Goal: Obtain resource: Obtain resource

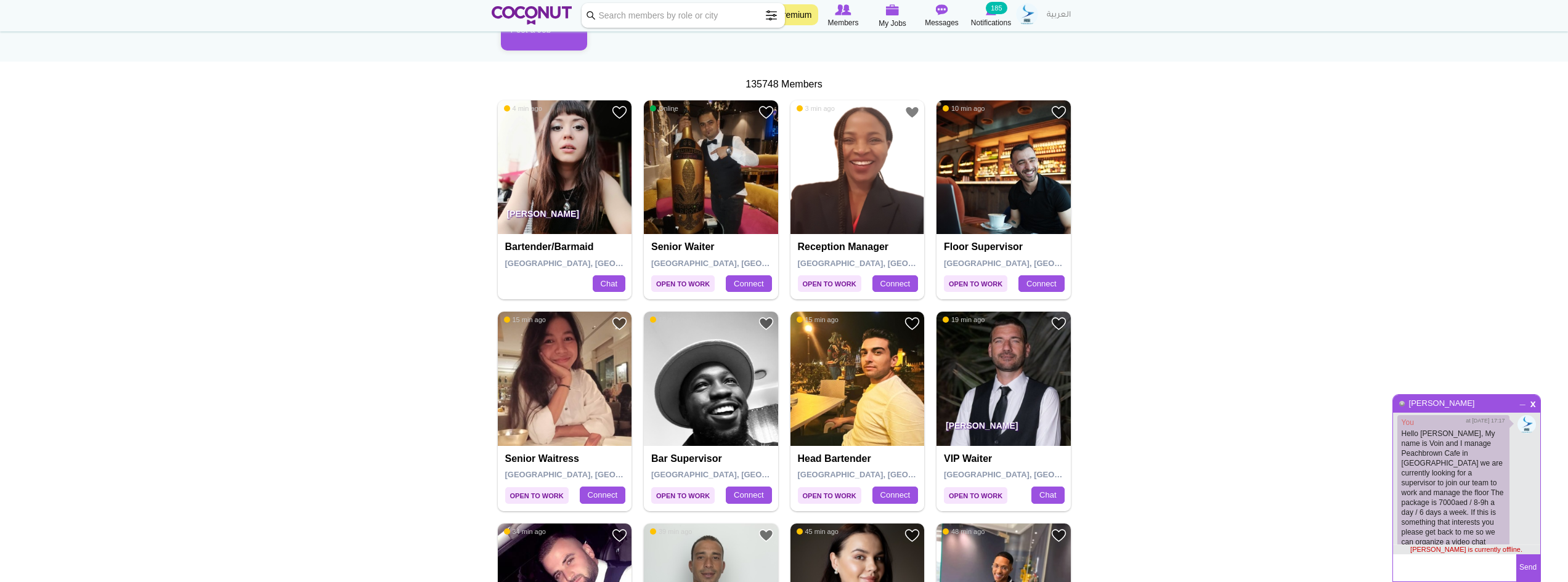
scroll to position [370, 0]
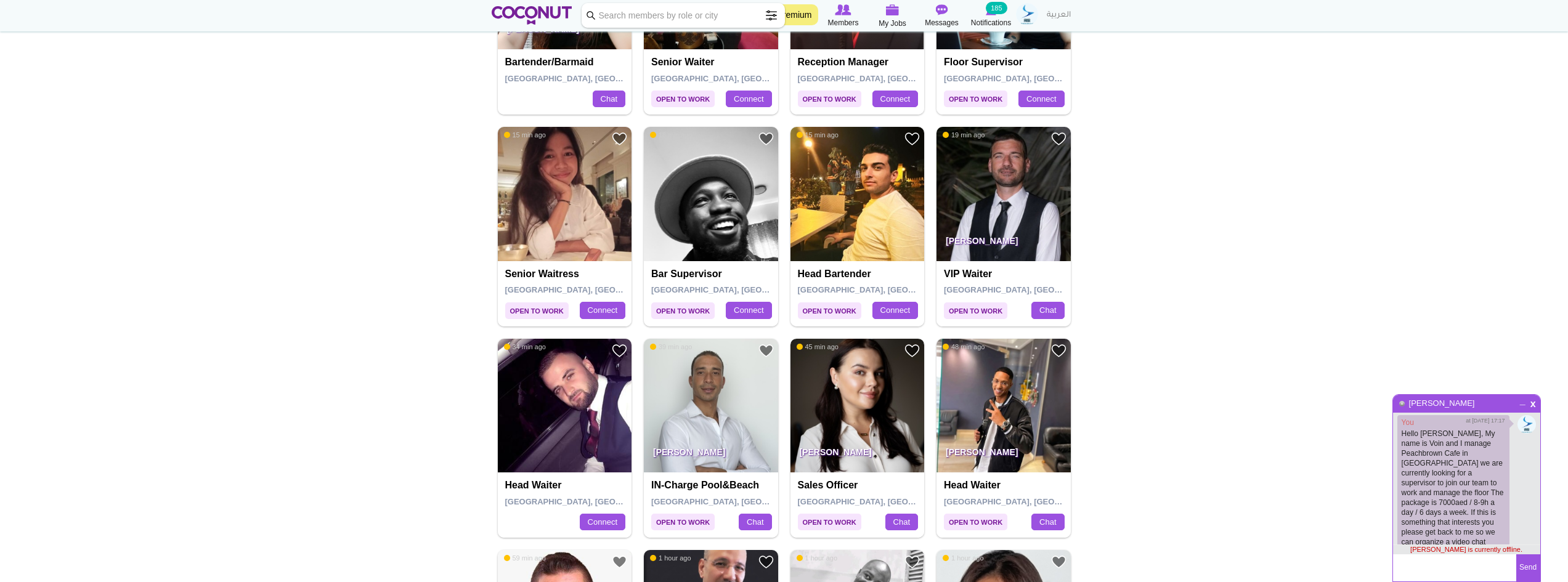
click at [857, 409] on img at bounding box center [858, 406] width 135 height 135
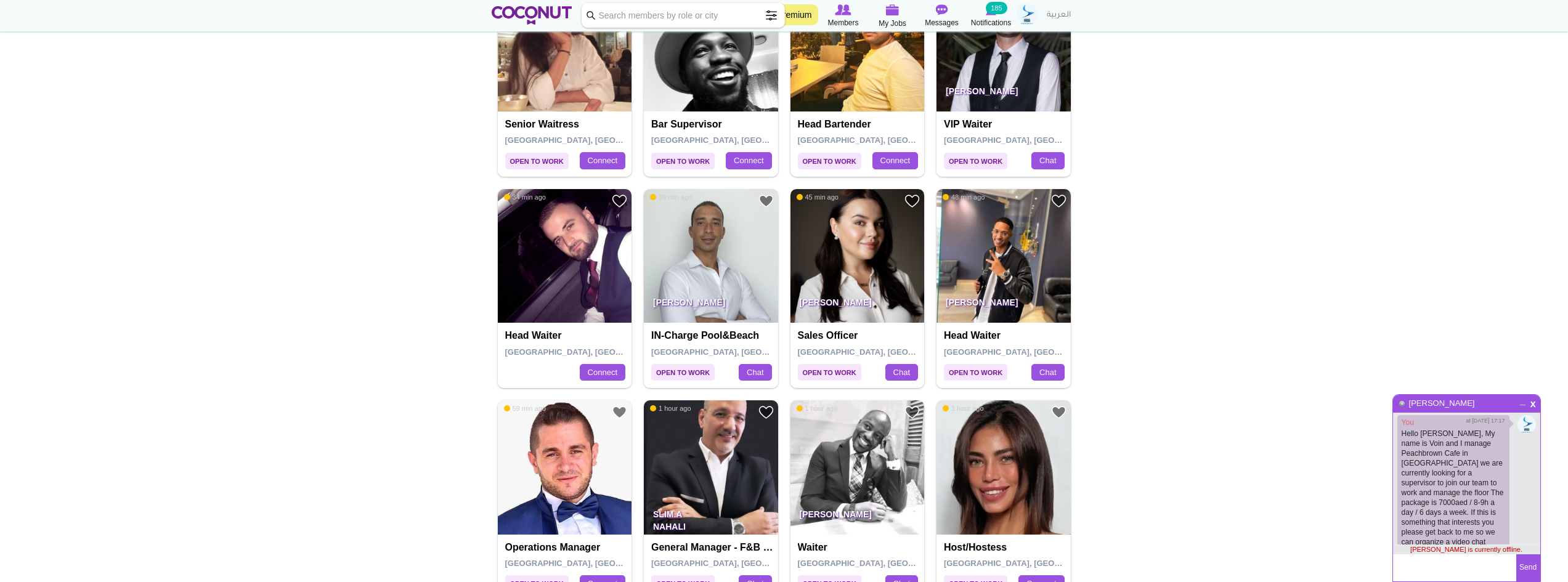
scroll to position [554, 0]
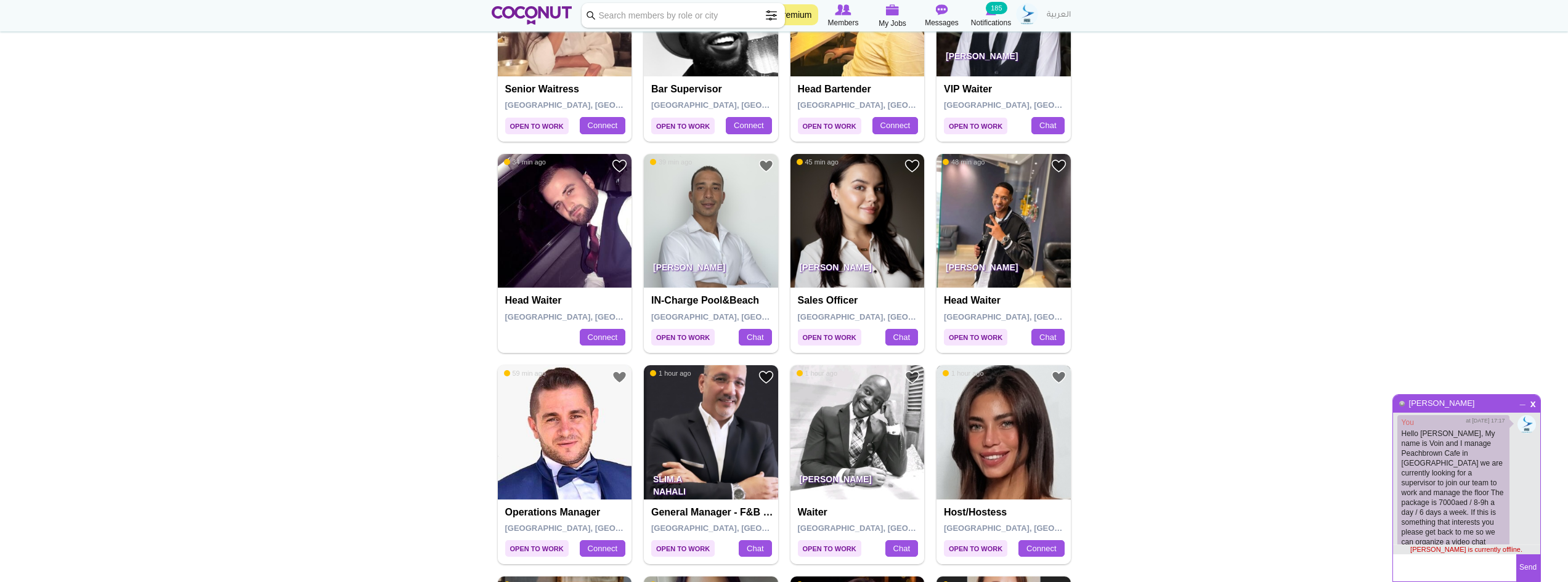
click at [1029, 453] on img at bounding box center [1004, 432] width 135 height 135
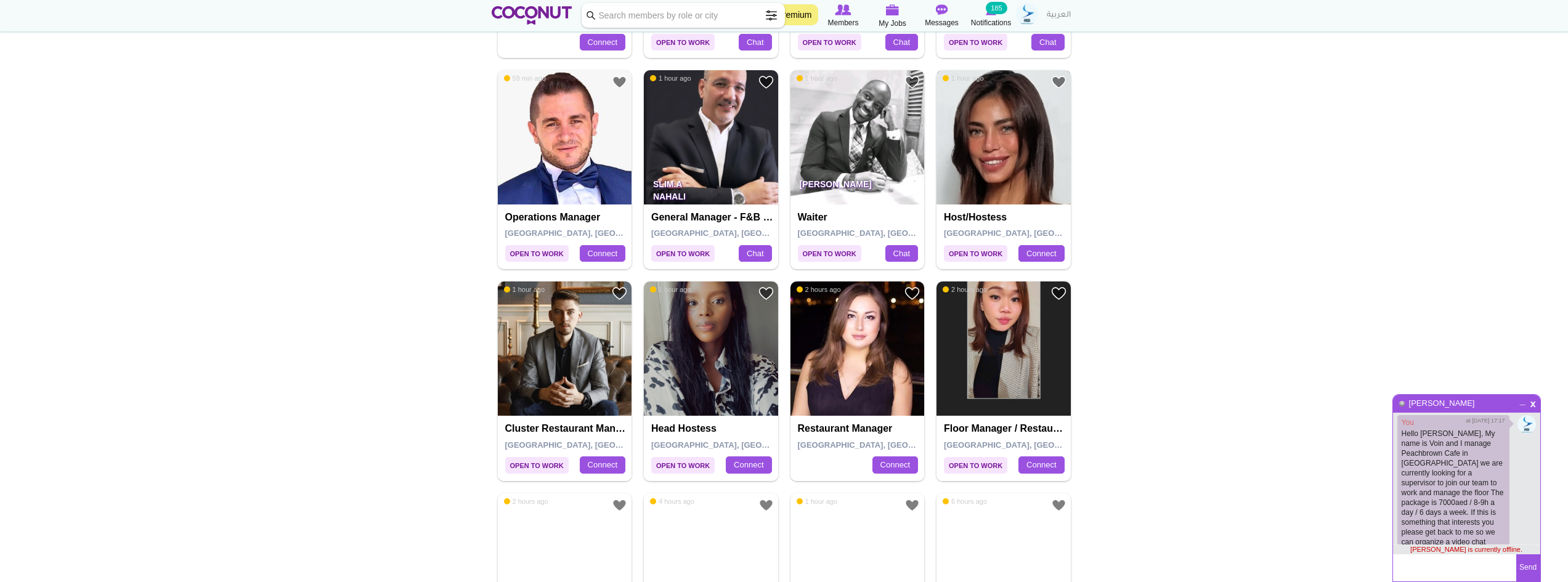
scroll to position [862, 0]
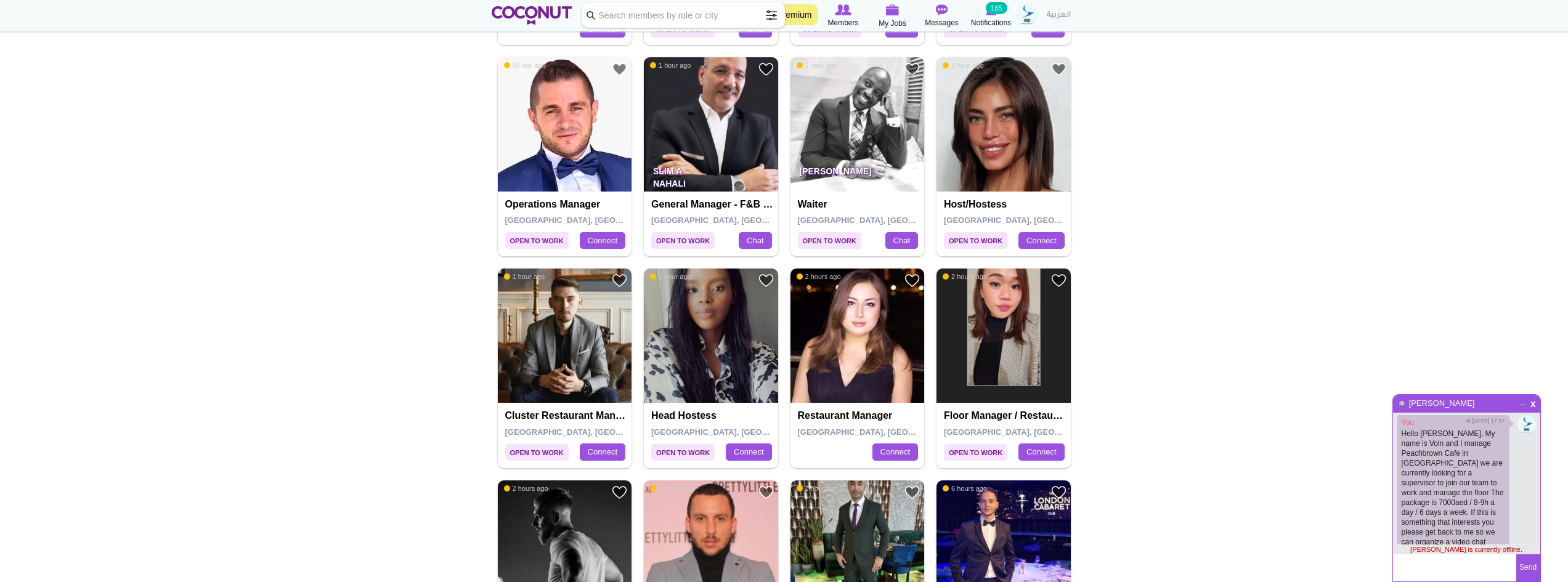
click at [879, 355] on img at bounding box center [858, 336] width 135 height 135
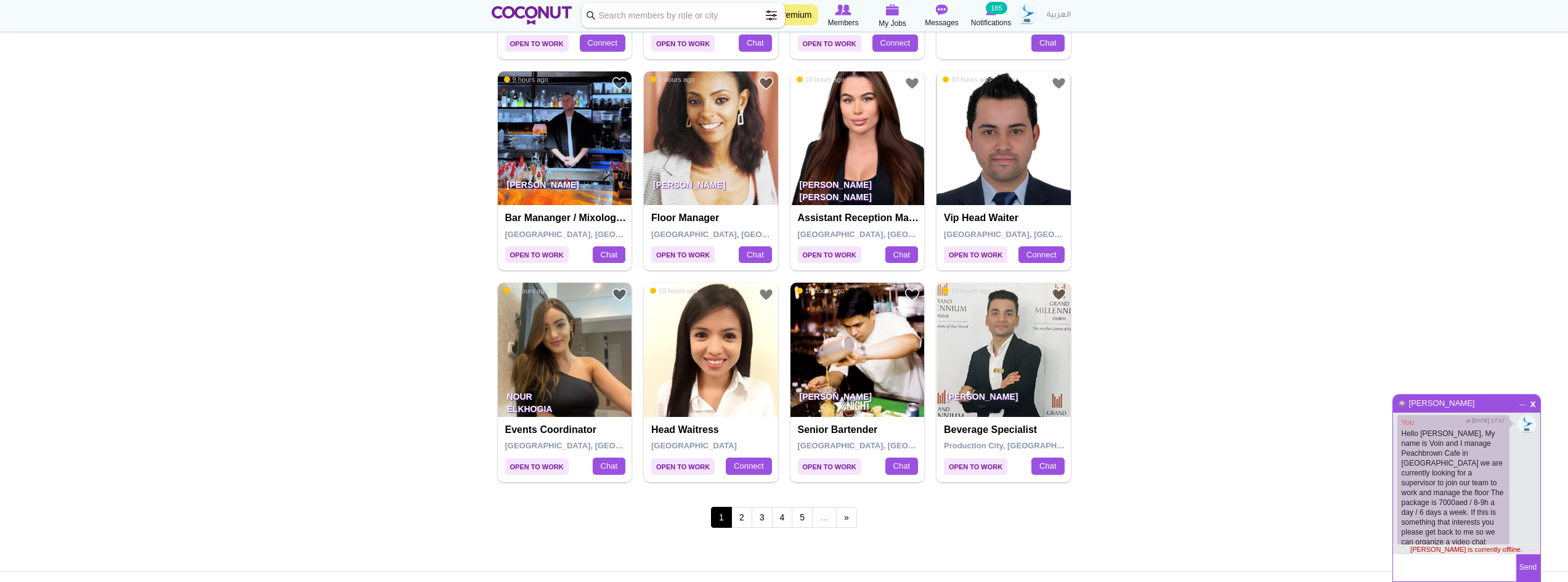
scroll to position [1909, 0]
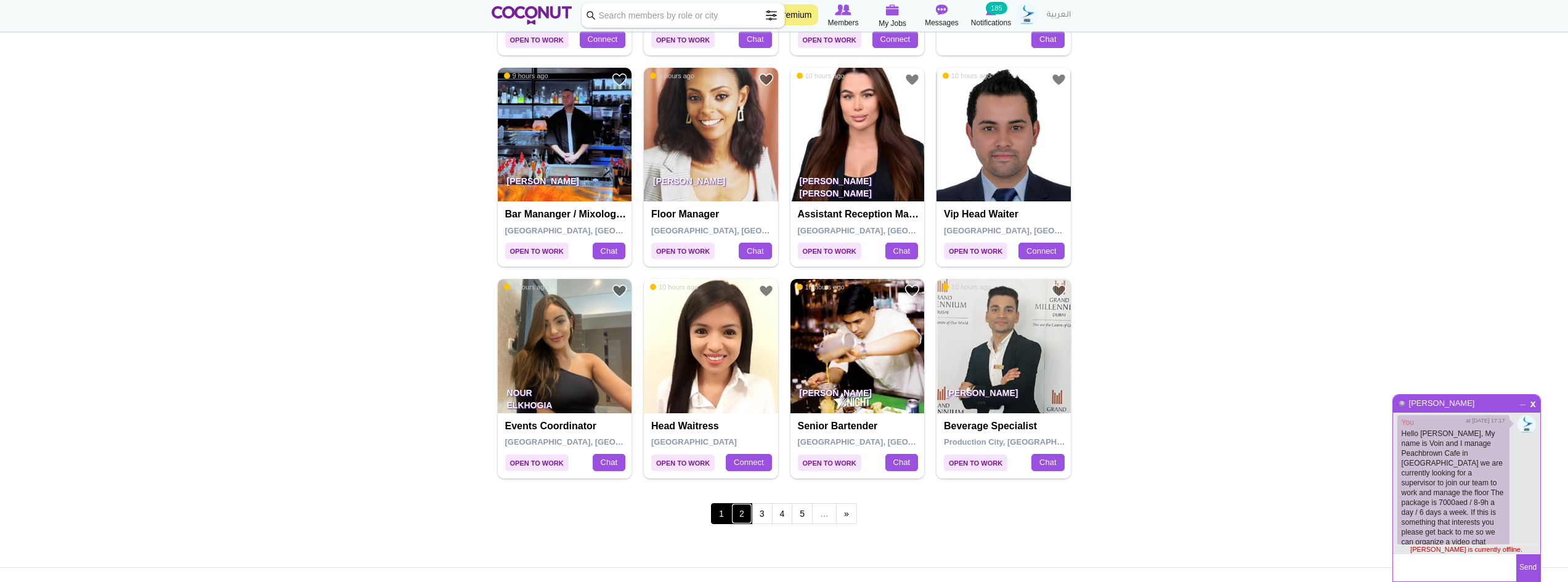
click at [745, 517] on link "2" at bounding box center [742, 513] width 21 height 21
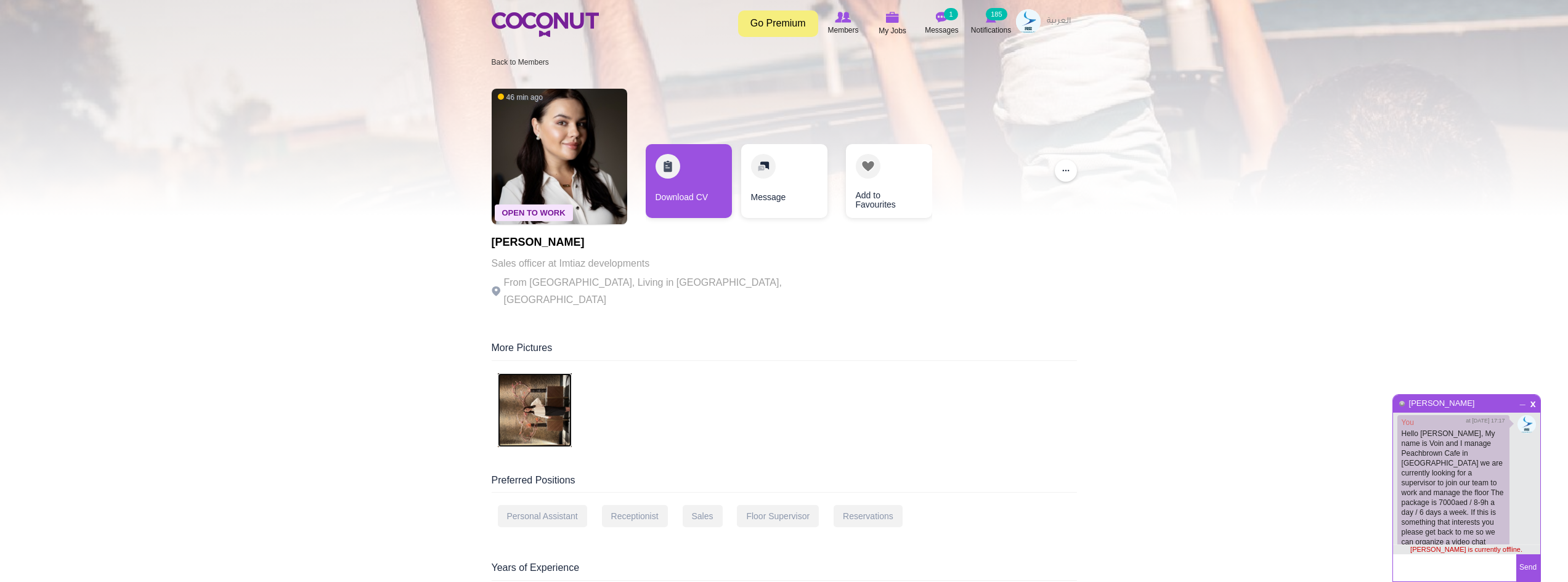
click at [560, 395] on img at bounding box center [535, 410] width 74 height 74
click at [665, 178] on link "Download CV" at bounding box center [689, 181] width 86 height 74
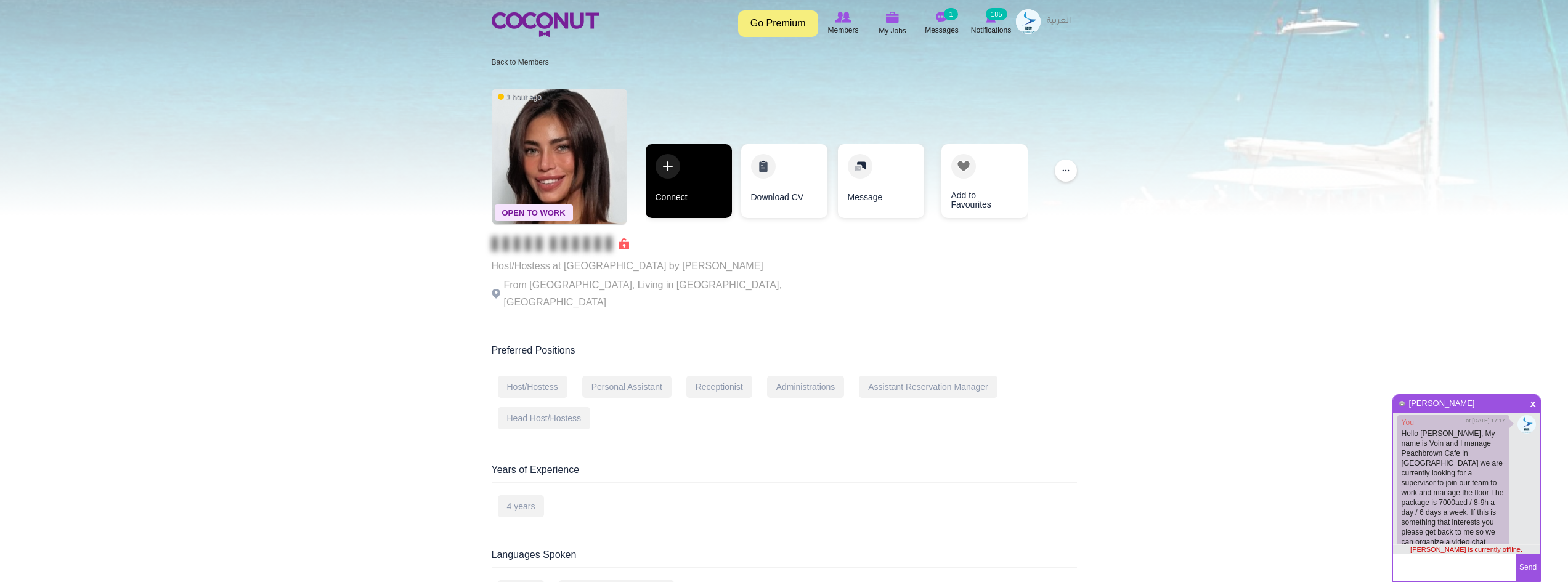
click at [695, 191] on link "Connect" at bounding box center [689, 181] width 86 height 74
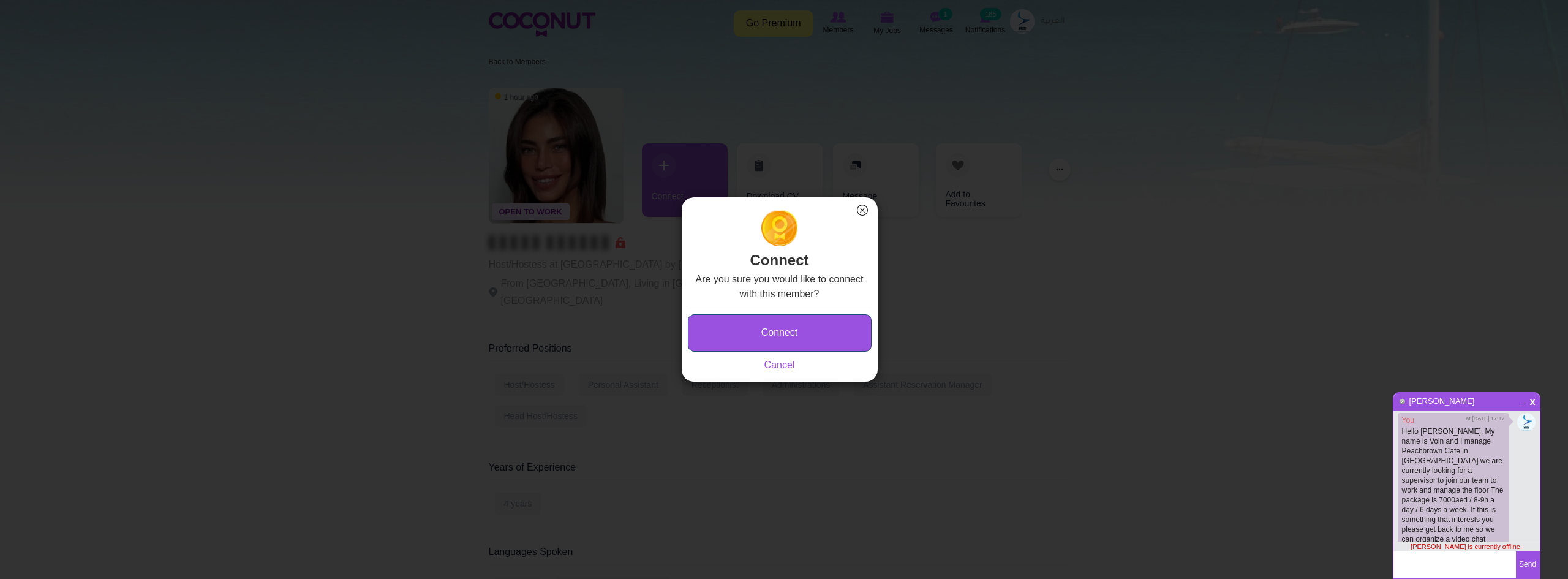
click at [773, 338] on button "Connect" at bounding box center [780, 333] width 184 height 38
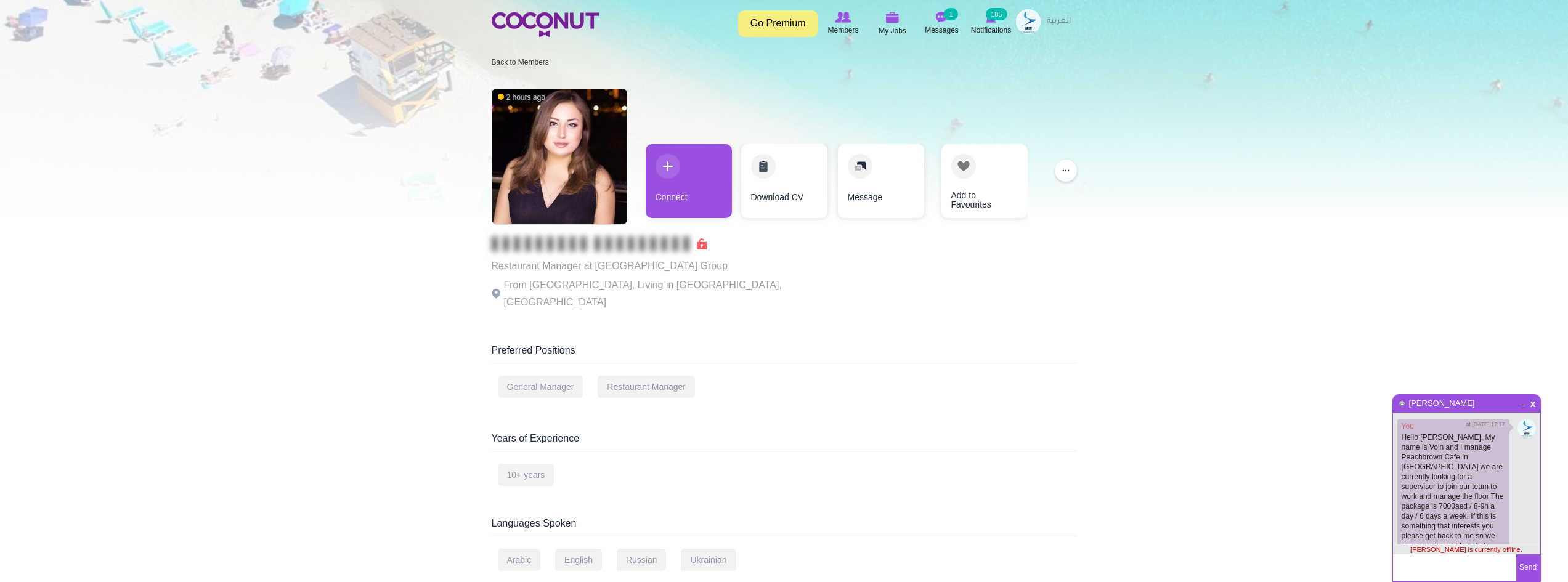
scroll to position [4, 0]
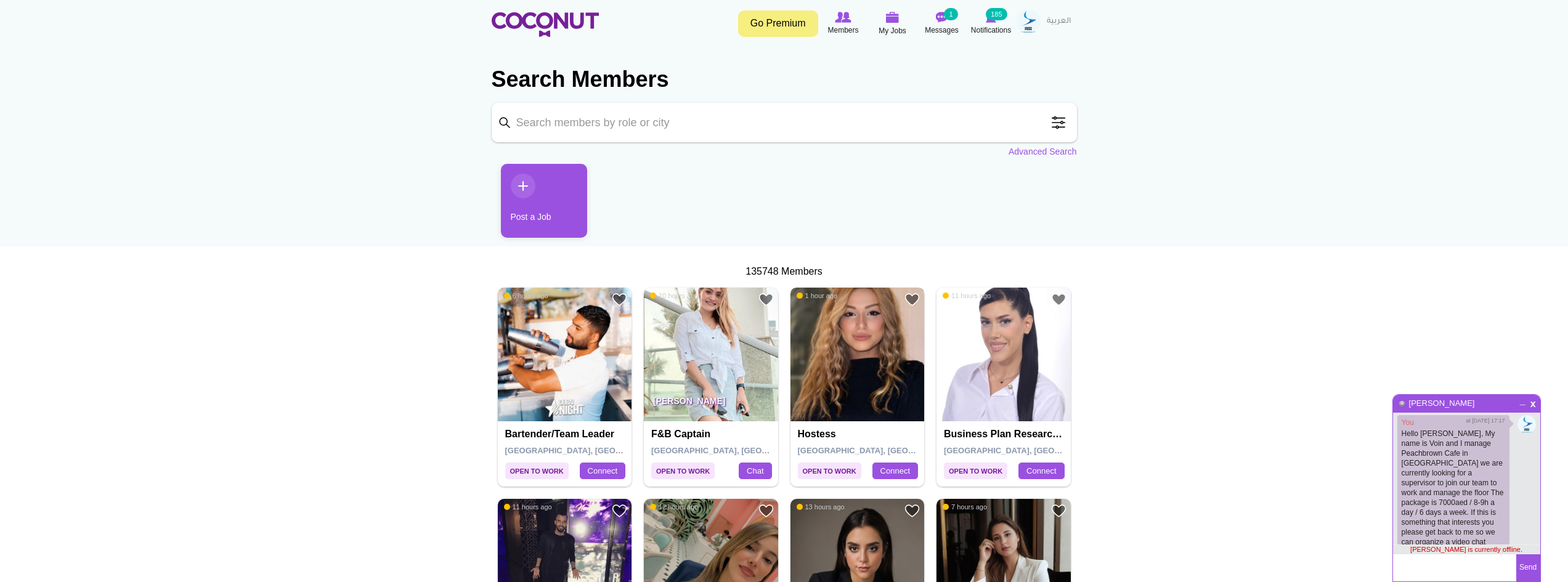
click at [850, 353] on img at bounding box center [858, 355] width 135 height 135
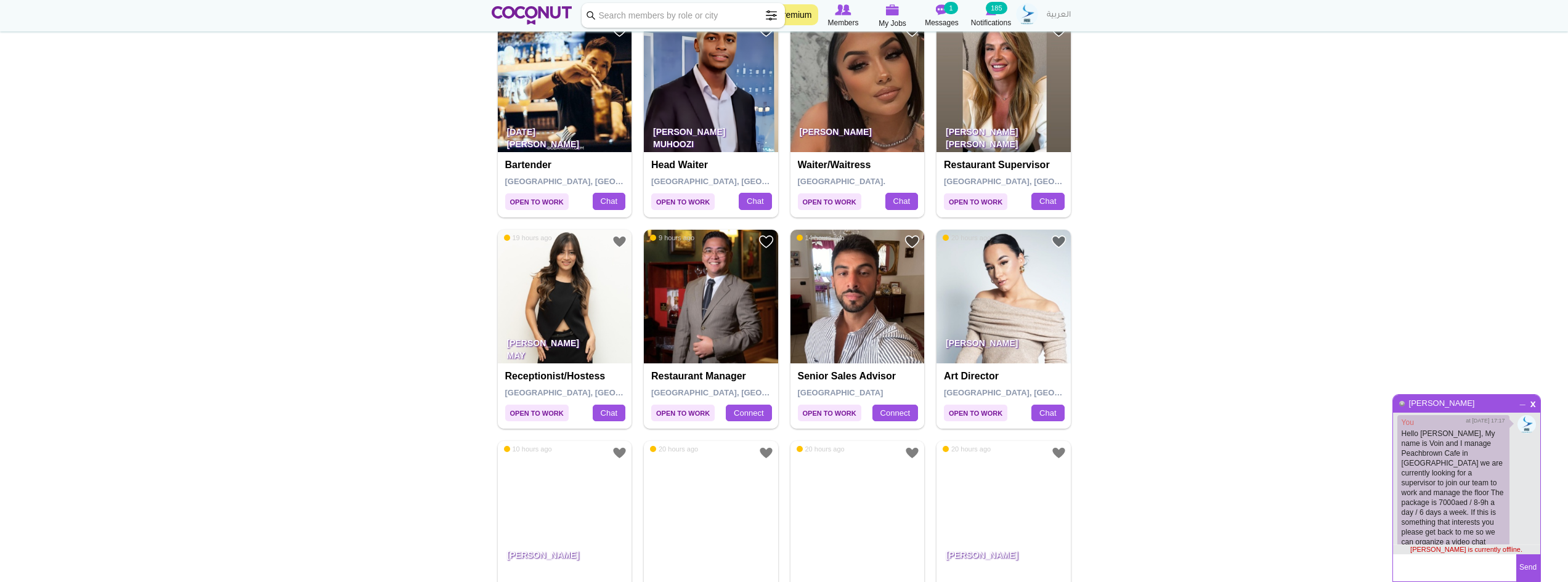
scroll to position [1786, 0]
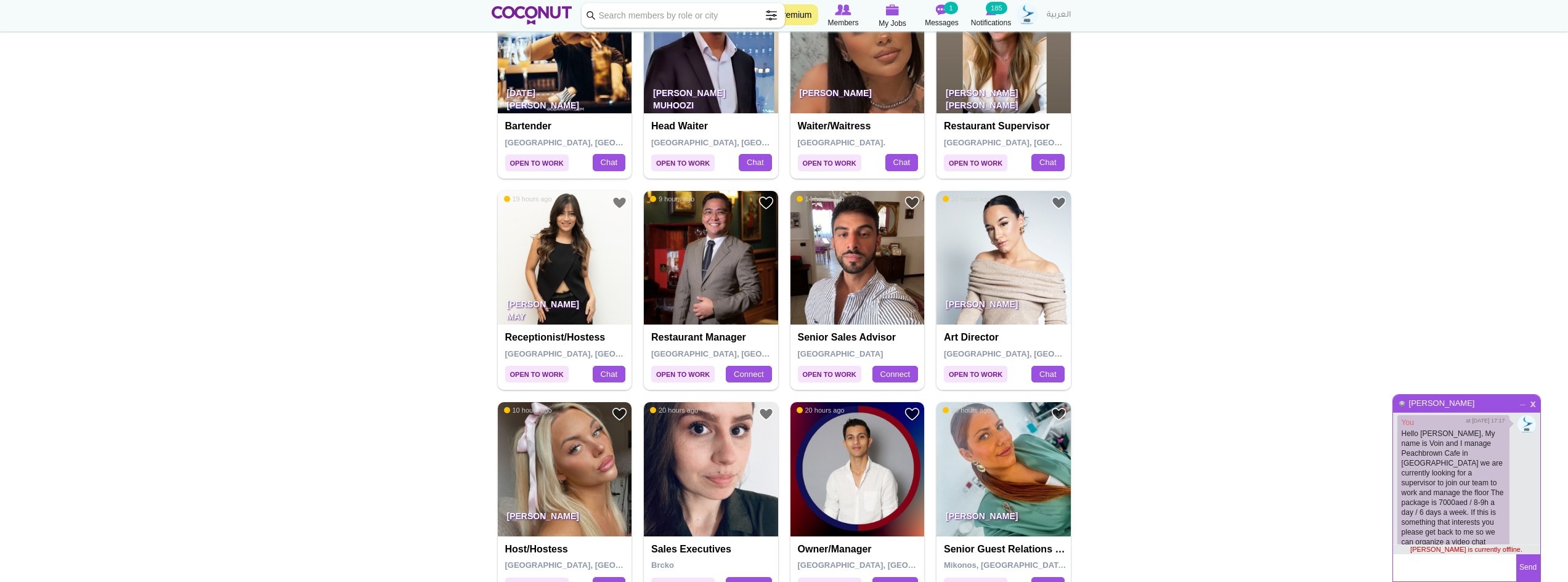
click at [1531, 401] on span "x" at bounding box center [1533, 402] width 10 height 9
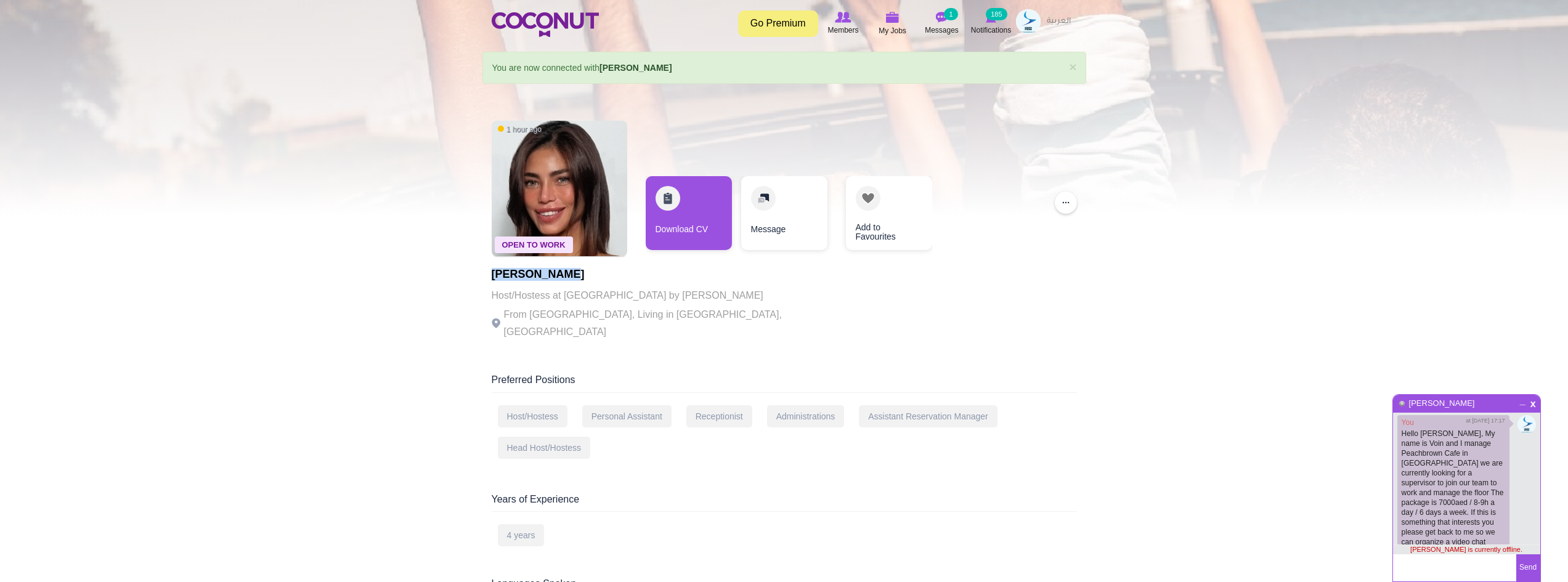
drag, startPoint x: 573, startPoint y: 276, endPoint x: 475, endPoint y: 275, distance: 98.0
click at [475, 275] on section "× Status message You are now connected with Maria Ruadap Primary tabs View (act…" at bounding box center [784, 503] width 622 height 903
copy h1 "Maria Ruadap"
click at [684, 216] on link "Download CV" at bounding box center [689, 213] width 86 height 74
